Goal: Navigation & Orientation: Find specific page/section

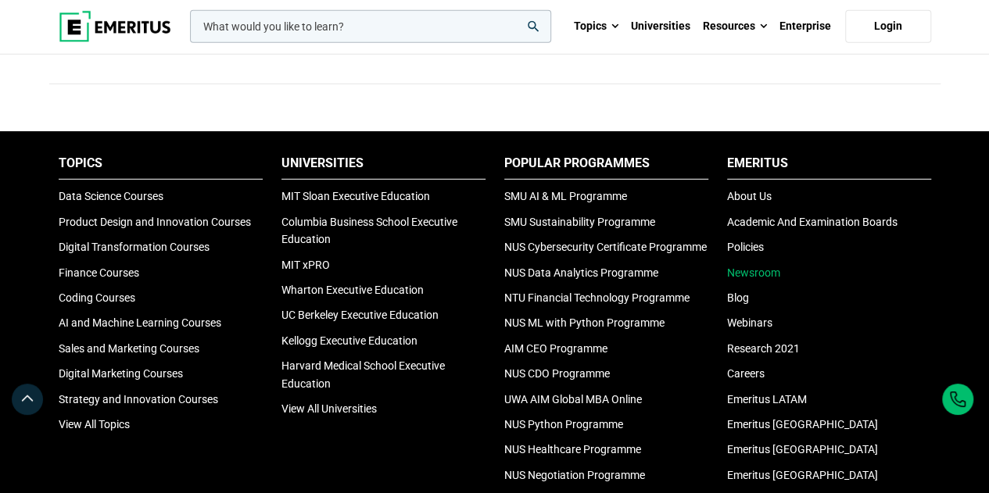
scroll to position [5081, 0]
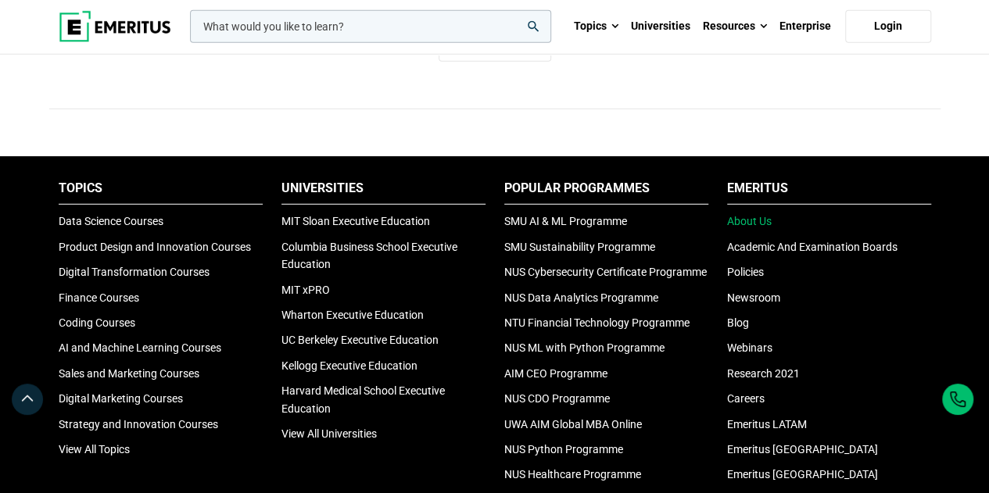
click at [768, 227] on link "About Us" at bounding box center [749, 221] width 45 height 13
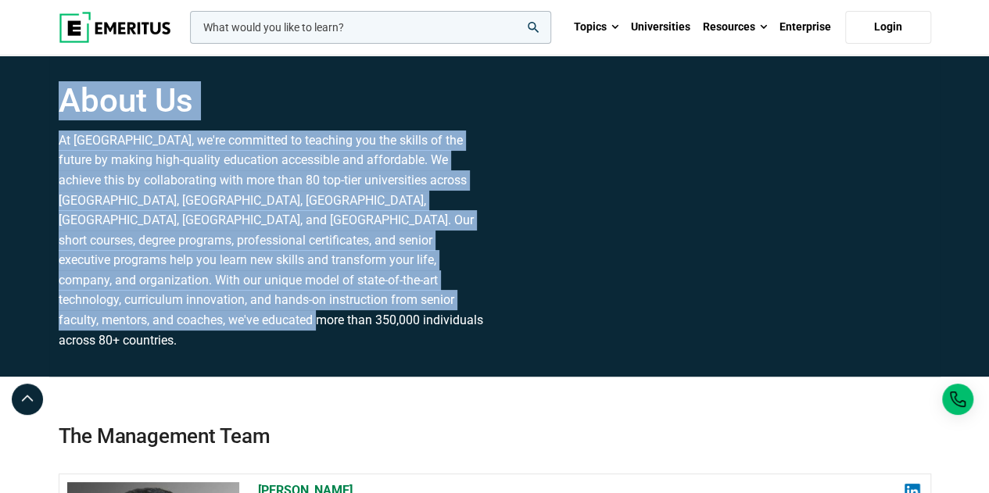
drag, startPoint x: 64, startPoint y: 115, endPoint x: 411, endPoint y: 318, distance: 402.2
click at [411, 318] on div "About Us At Emeritus, we're committed to teaching you the skills of the future …" at bounding box center [272, 215] width 446 height 269
copy div "About Us At Emeritus, we're committed to teaching you the skills of the future …"
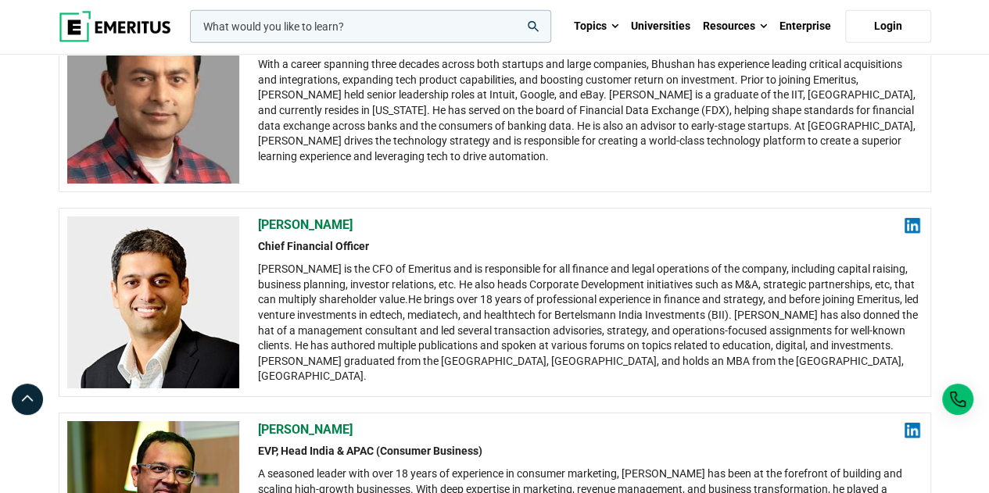
scroll to position [2423, 0]
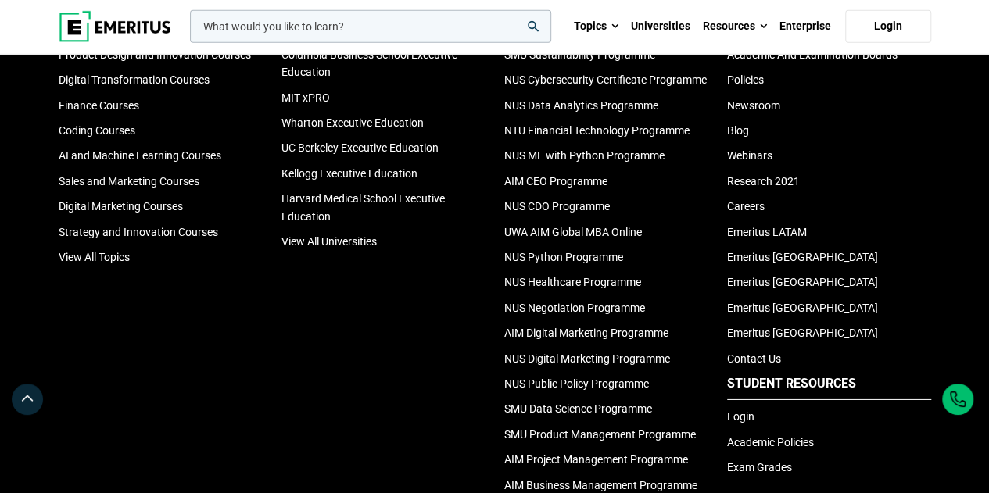
scroll to position [5316, 0]
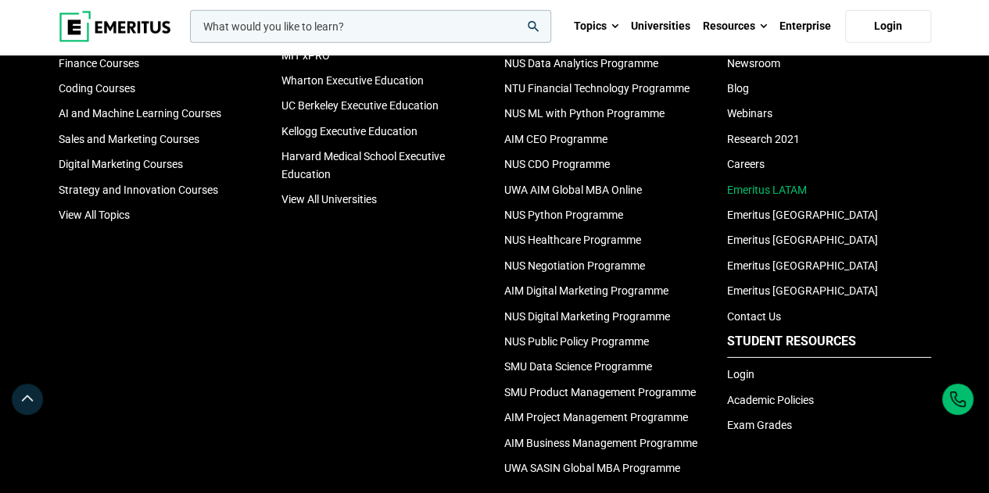
click at [755, 184] on link "Emeritus LATAM" at bounding box center [767, 190] width 80 height 13
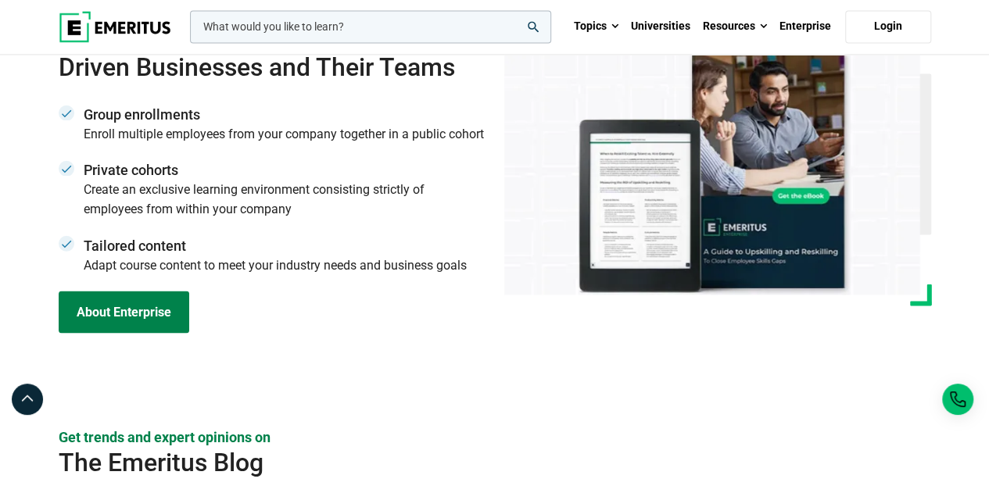
scroll to position [4199, 0]
